Goal: Information Seeking & Learning: Learn about a topic

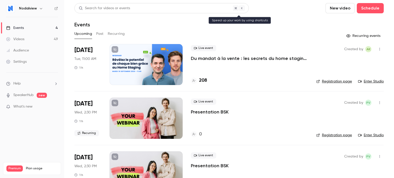
click at [96, 9] on div "Search for videos or events" at bounding box center [104, 8] width 51 height 5
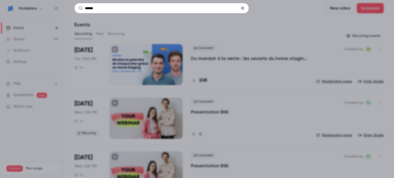
type input "******"
click at [243, 6] on icon "Clear" at bounding box center [243, 8] width 4 height 4
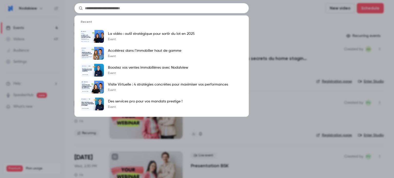
click at [290, 34] on div "Recent La vidéo : outil stratégique pour sortir du lot en 2025 Event Accélérez …" at bounding box center [197, 89] width 394 height 178
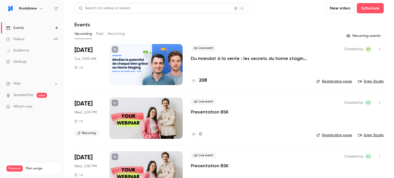
click at [47, 109] on p "What's new" at bounding box center [28, 106] width 44 height 5
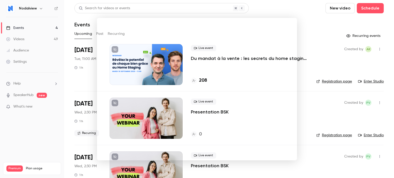
click at [274, 8] on div at bounding box center [197, 89] width 394 height 178
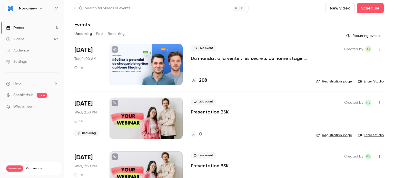
click at [23, 96] on link "SpeakerHub" at bounding box center [23, 95] width 20 height 5
click at [45, 40] on link "Videos 49" at bounding box center [32, 39] width 64 height 11
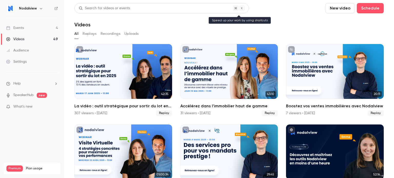
click at [130, 6] on div "Search for videos or events" at bounding box center [161, 8] width 175 height 10
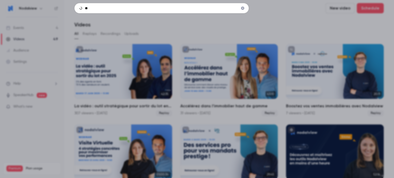
type input "*"
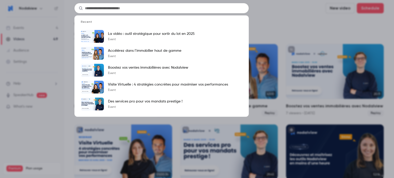
click at [272, 26] on div "Recent La vidéo : outil stratégique pour sortir du lot en 2025 Event Accélérez …" at bounding box center [197, 89] width 394 height 178
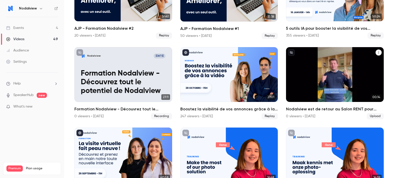
scroll to position [272, 0]
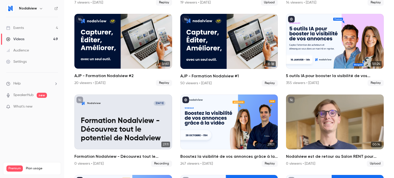
click at [41, 7] on icon "button" at bounding box center [41, 8] width 4 height 4
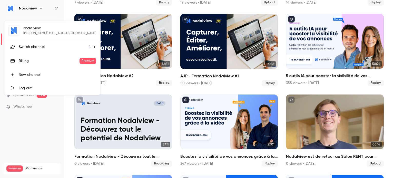
click at [47, 7] on div at bounding box center [197, 89] width 394 height 178
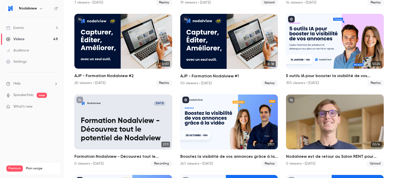
click at [41, 26] on link "Events 4" at bounding box center [32, 27] width 64 height 11
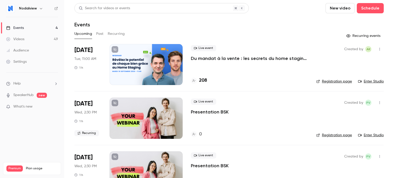
drag, startPoint x: 25, startPoint y: 40, endPoint x: 58, endPoint y: 33, distance: 33.3
click at [25, 40] on link "Videos 49" at bounding box center [32, 39] width 64 height 11
